Goal: Information Seeking & Learning: Find contact information

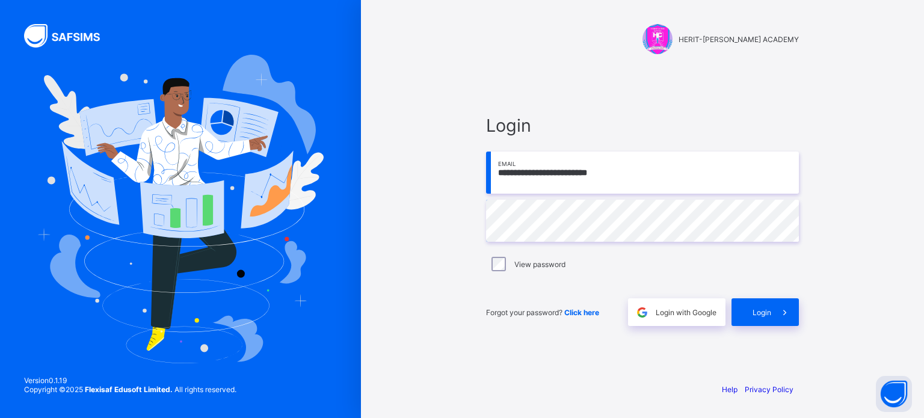
click at [776, 314] on span at bounding box center [785, 312] width 28 height 28
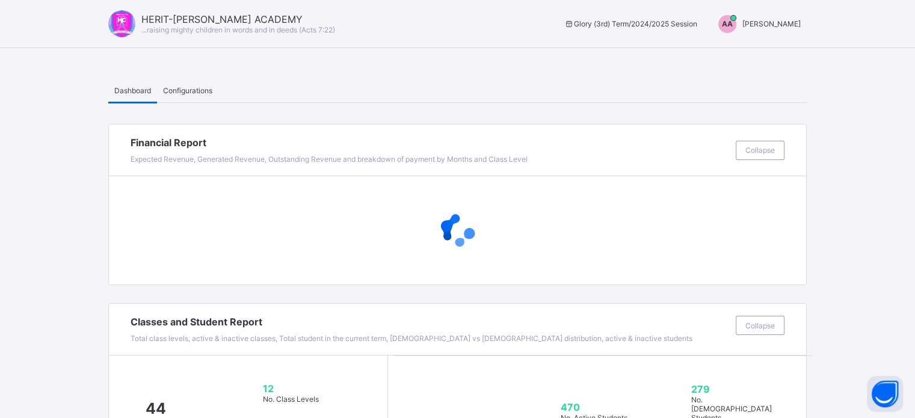
click at [795, 23] on span "[PERSON_NAME]" at bounding box center [771, 23] width 58 height 9
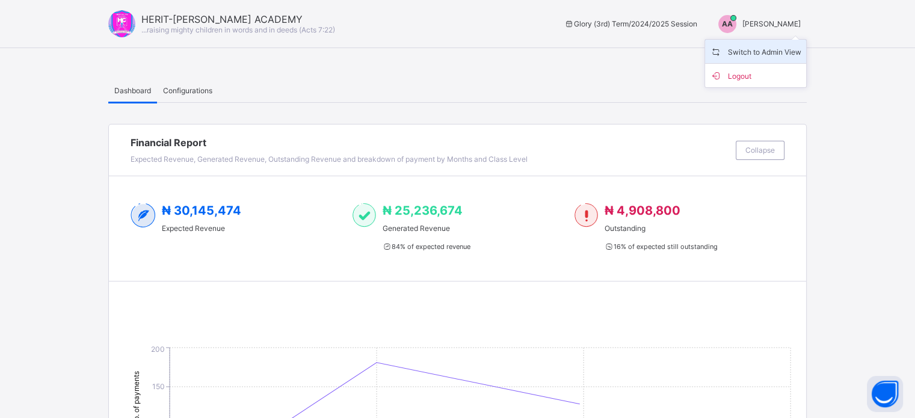
click at [767, 52] on span "Switch to Admin View" at bounding box center [755, 52] width 91 height 14
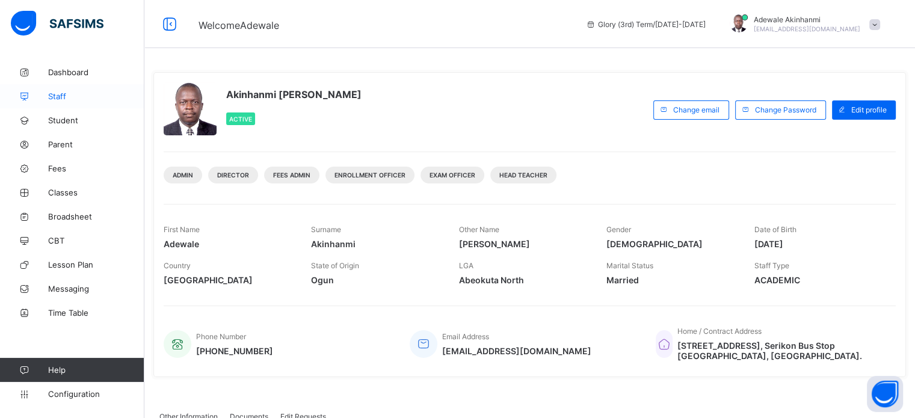
click at [61, 98] on span "Staff" at bounding box center [96, 96] width 96 height 10
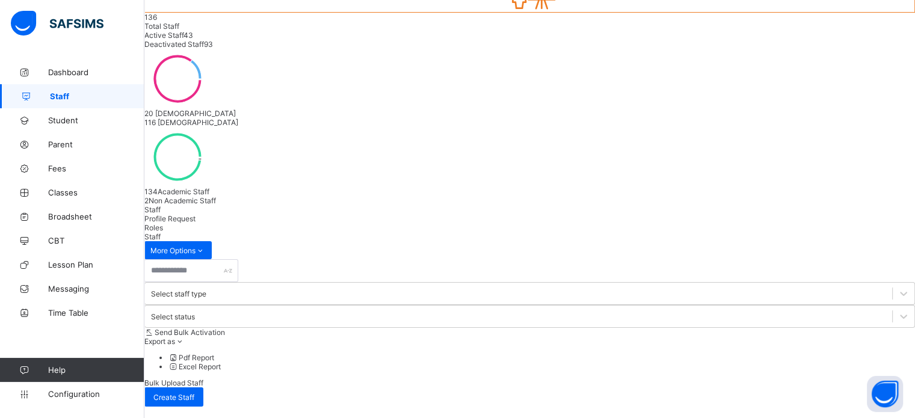
scroll to position [180, 0]
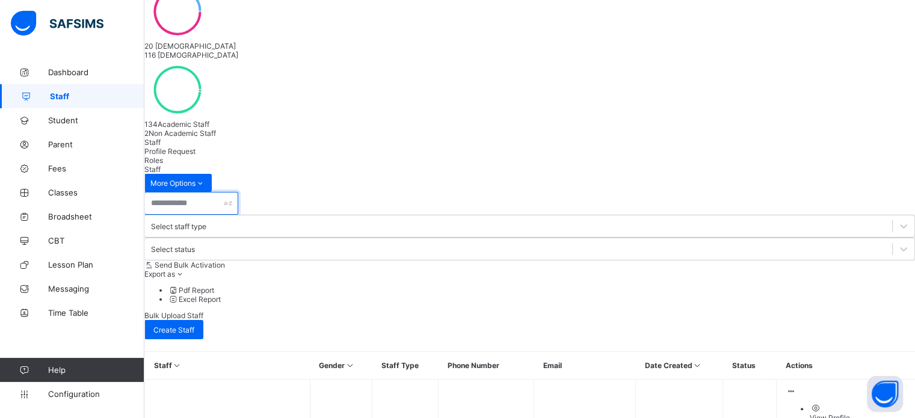
click at [238, 192] on input "text" at bounding box center [191, 203] width 94 height 23
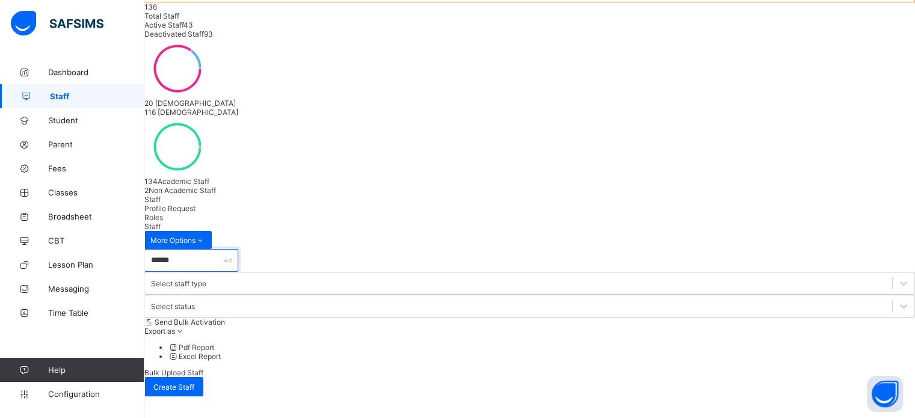
scroll to position [12, 0]
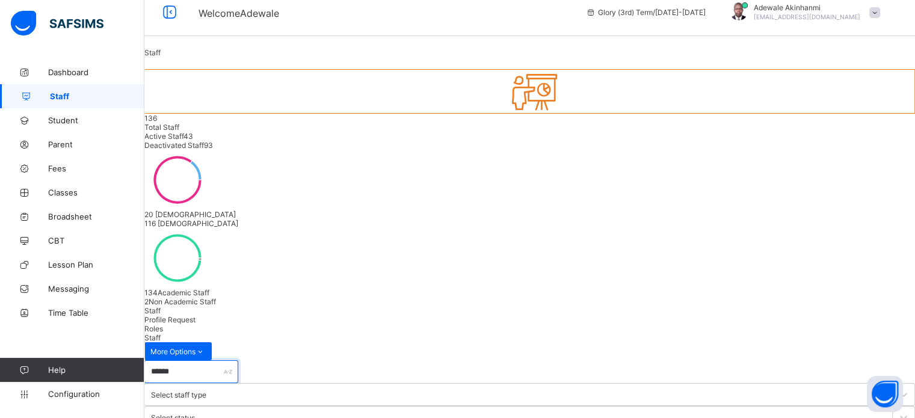
type input "******"
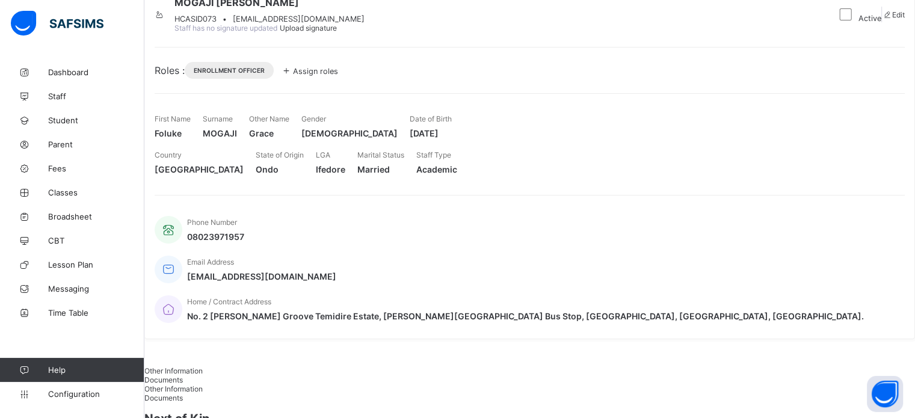
scroll to position [120, 0]
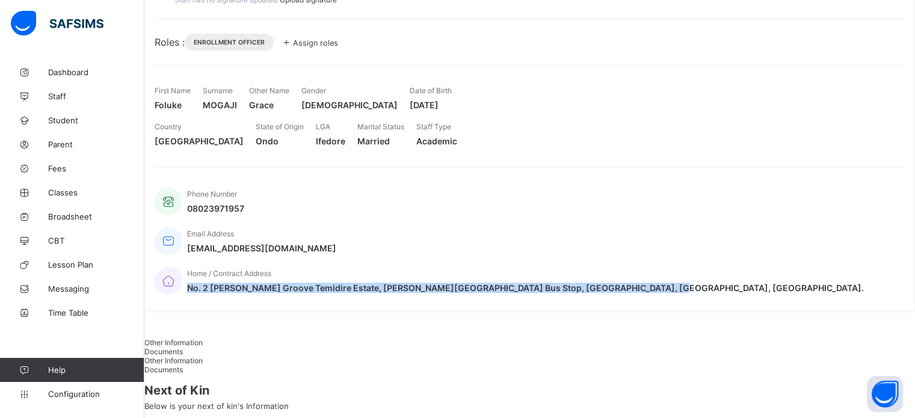
drag, startPoint x: 642, startPoint y: 269, endPoint x: 535, endPoint y: 260, distance: 108.0
click at [535, 283] on span "No. 2 [PERSON_NAME] Groove Temidire Estate, [PERSON_NAME][GEOGRAPHIC_DATA] Bus …" at bounding box center [525, 288] width 677 height 10
copy span "No. 2 [PERSON_NAME] Groove Temidire Estate, [PERSON_NAME][GEOGRAPHIC_DATA] Bus …"
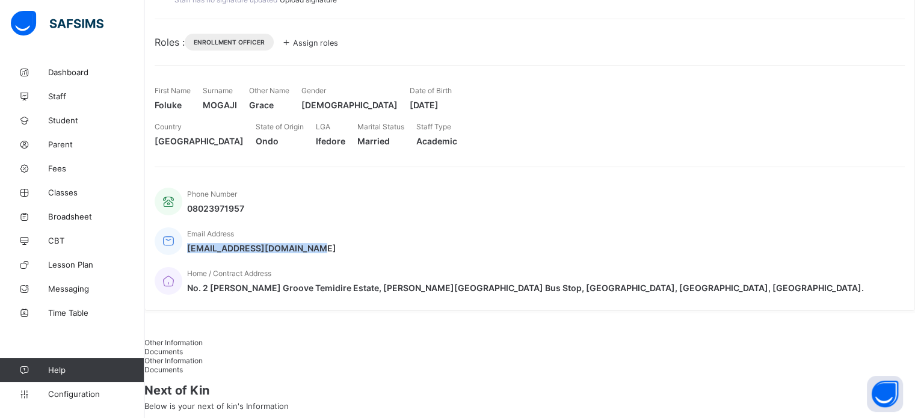
drag, startPoint x: 464, startPoint y: 264, endPoint x: 342, endPoint y: 264, distance: 121.5
click at [342, 264] on div "Phone Number 08023971957 Email Address [EMAIL_ADDRESS][DOMAIN_NAME] Home / Cont…" at bounding box center [530, 241] width 750 height 119
copy span "[EMAIL_ADDRESS][DOMAIN_NAME]"
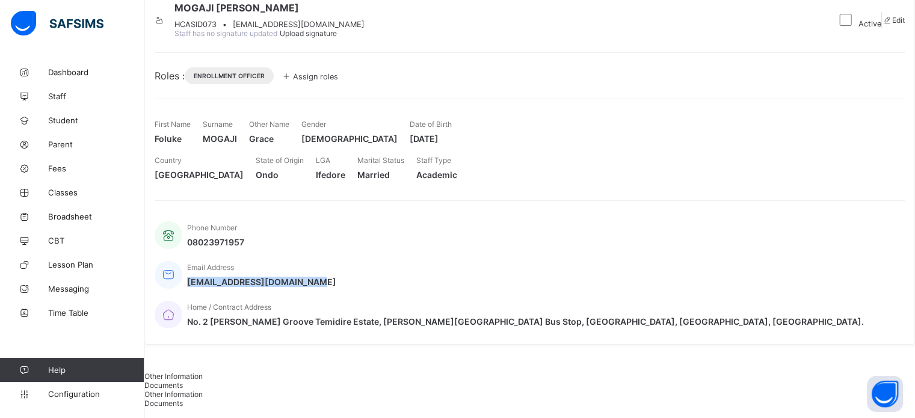
scroll to position [60, 0]
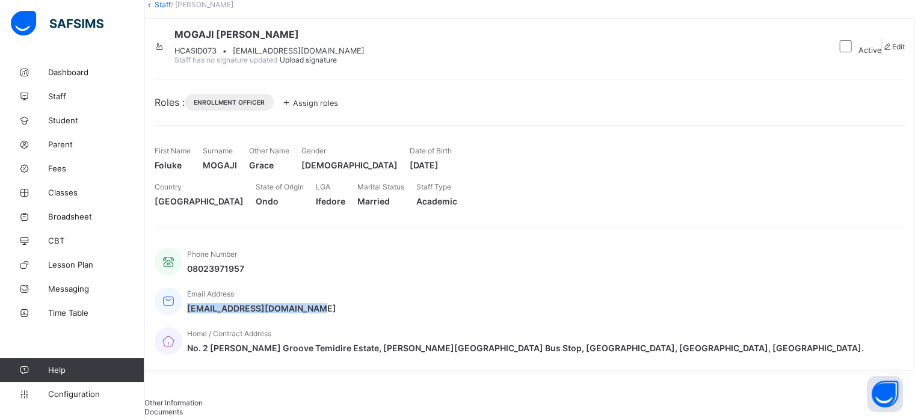
copy span "[EMAIL_ADDRESS][DOMAIN_NAME]"
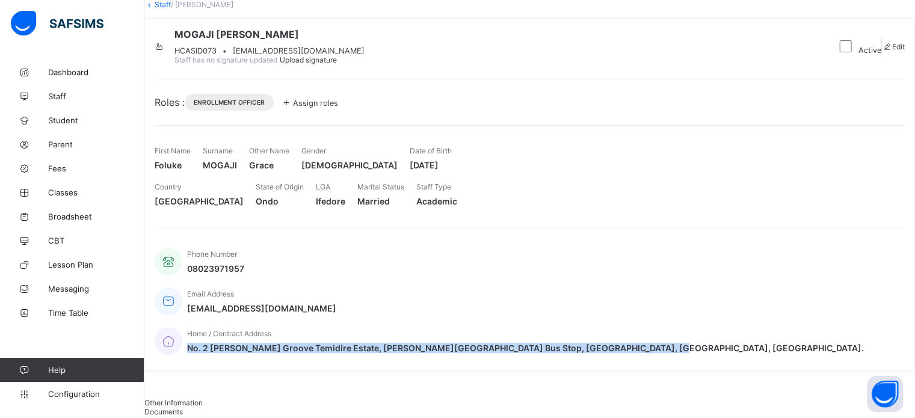
drag, startPoint x: 532, startPoint y: 318, endPoint x: 678, endPoint y: 332, distance: 146.8
click at [678, 343] on span "No. 2 [PERSON_NAME] Groove Temidire Estate, [PERSON_NAME][GEOGRAPHIC_DATA] Bus …" at bounding box center [525, 348] width 677 height 10
copy span "No. 2 [PERSON_NAME] Groove Temidire Estate, [PERSON_NAME][GEOGRAPHIC_DATA] Bus …"
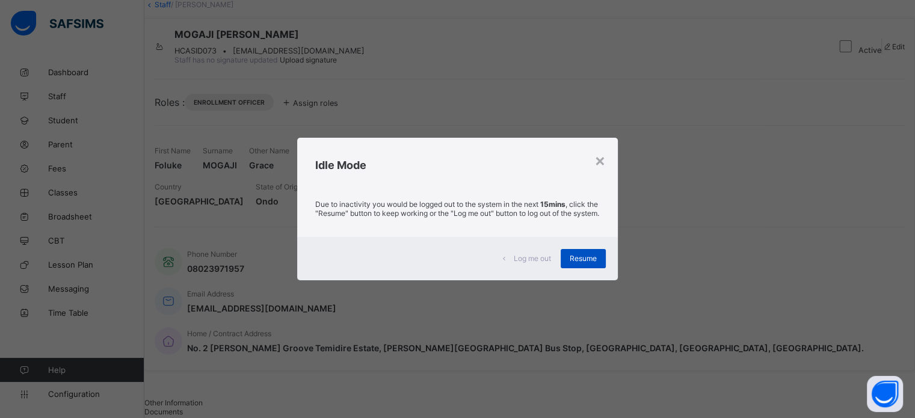
click at [584, 263] on span "Resume" at bounding box center [583, 258] width 27 height 9
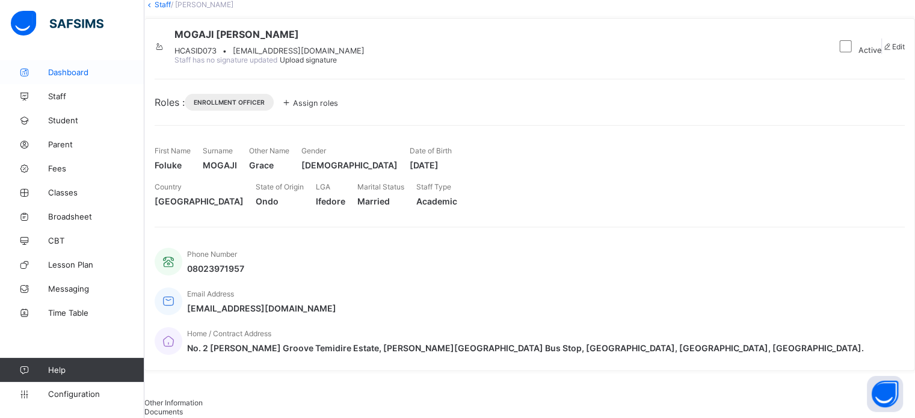
click at [61, 72] on span "Dashboard" at bounding box center [96, 72] width 96 height 10
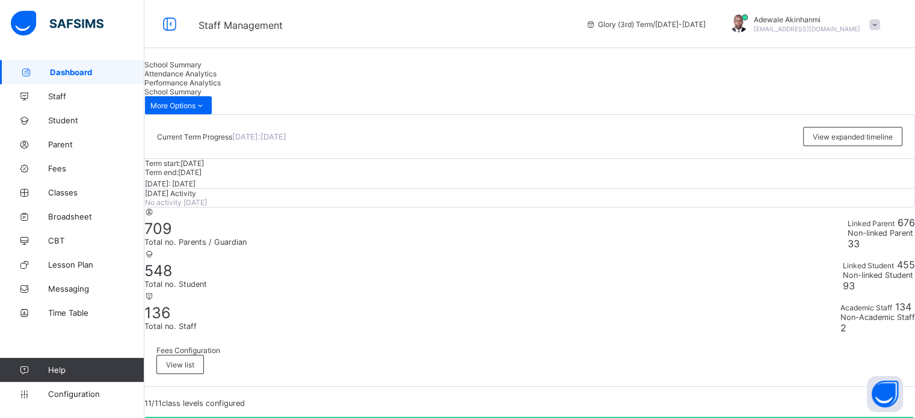
click at [642, 81] on div "School Summary Attendance Analytics Performance Analytics" at bounding box center [529, 73] width 770 height 27
